Goal: Task Accomplishment & Management: Use online tool/utility

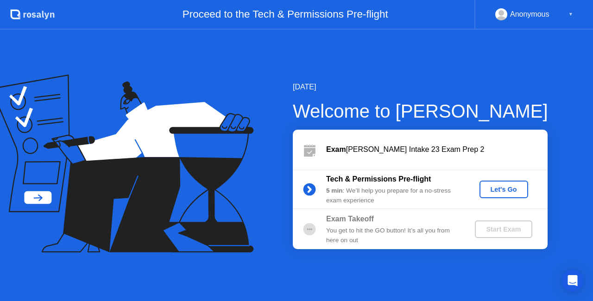
click at [500, 187] on div "Let's Go" at bounding box center [504, 189] width 41 height 7
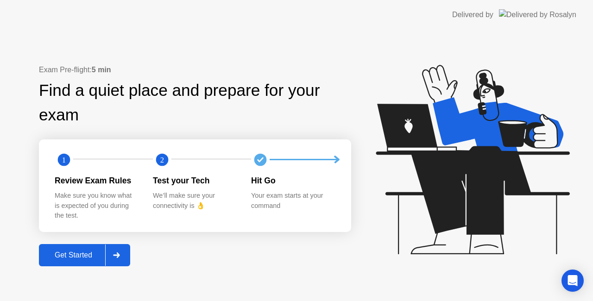
click at [67, 253] on div "Get Started" at bounding box center [74, 255] width 64 height 8
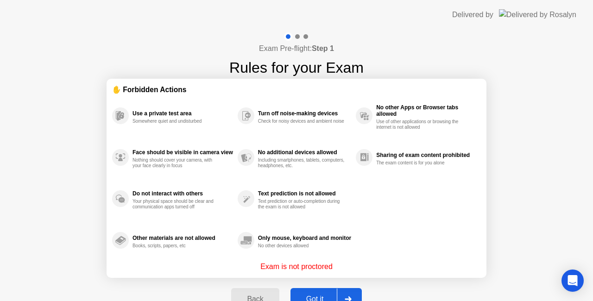
click at [315, 297] on div "Got it" at bounding box center [315, 299] width 44 height 8
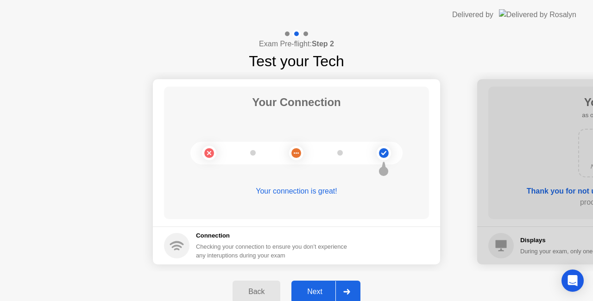
click at [317, 290] on div "Next" at bounding box center [314, 292] width 41 height 8
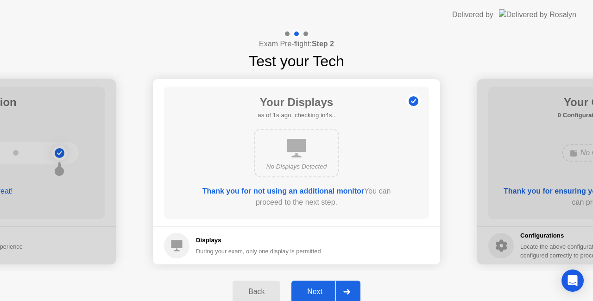
click at [317, 290] on div "Next" at bounding box center [314, 292] width 41 height 8
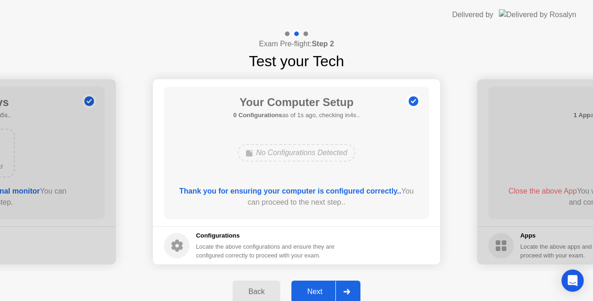
click at [317, 290] on div "Next" at bounding box center [314, 292] width 41 height 8
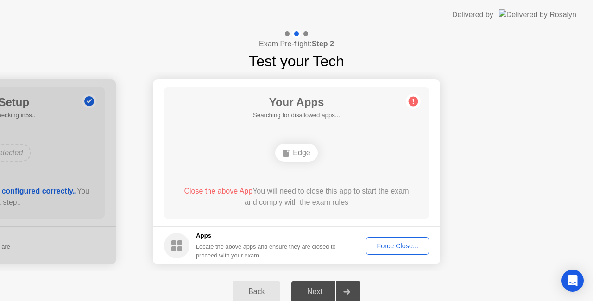
click at [317, 290] on div "Next" at bounding box center [314, 292] width 41 height 8
click at [391, 242] on div "Force Close..." at bounding box center [398, 245] width 57 height 7
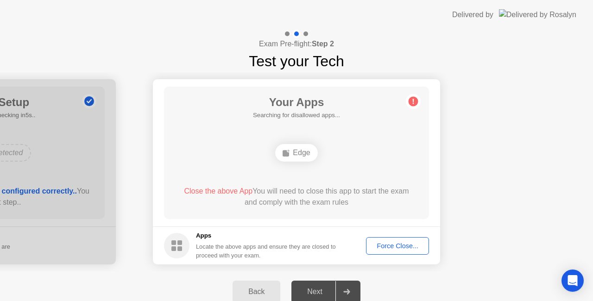
click at [402, 249] on div "Force Close..." at bounding box center [398, 245] width 57 height 7
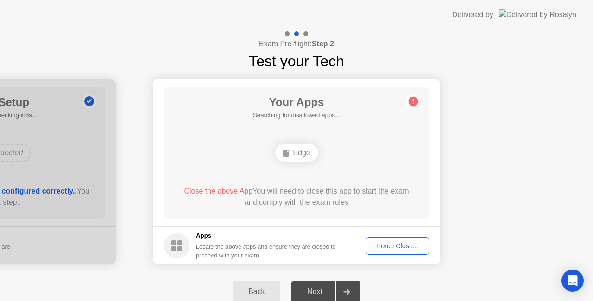
click at [396, 245] on div "Force Close..." at bounding box center [398, 245] width 57 height 7
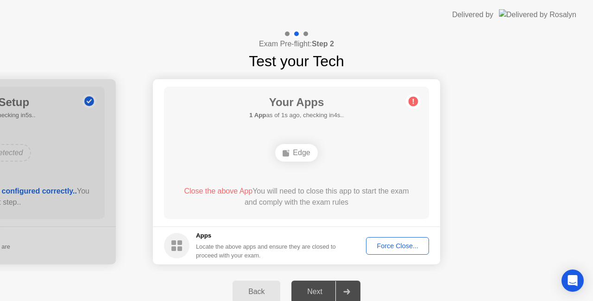
click at [201, 189] on span "Close the above App" at bounding box center [218, 191] width 69 height 8
click at [399, 238] on button "Force Close..." at bounding box center [397, 246] width 63 height 18
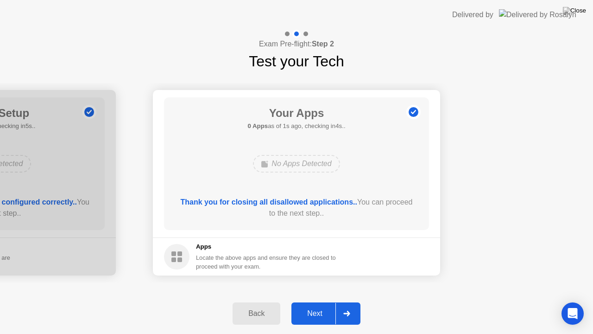
click at [315, 301] on div "Next" at bounding box center [314, 313] width 41 height 8
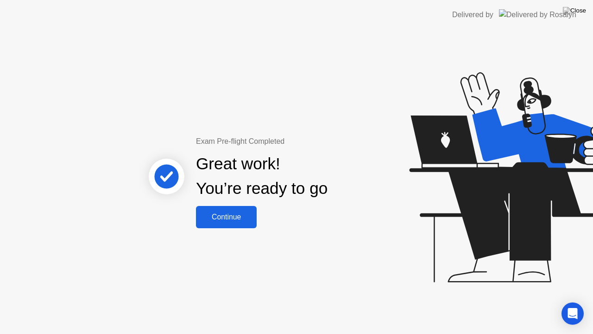
click at [223, 216] on div "Continue" at bounding box center [226, 217] width 55 height 8
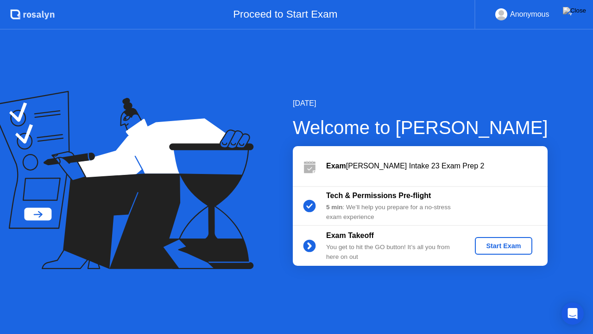
click at [514, 247] on div "Start Exam" at bounding box center [504, 245] width 50 height 7
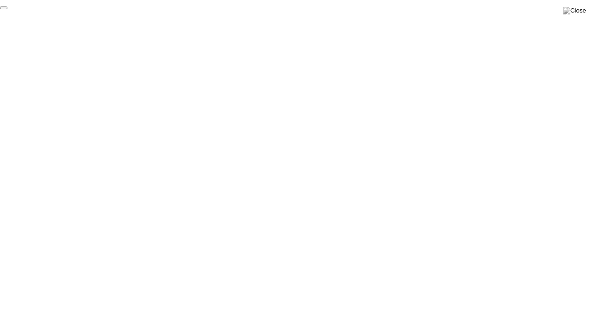
click div "End Proctoring Session"
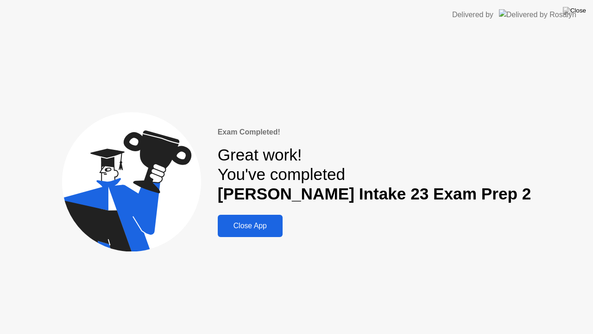
click at [261, 226] on div "Close App" at bounding box center [250, 226] width 59 height 8
